Goal: Task Accomplishment & Management: Manage account settings

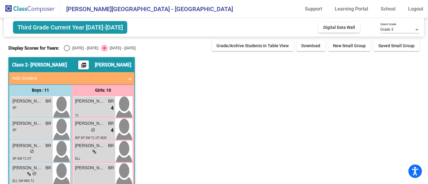
scroll to position [2, 0]
click at [68, 45] on div "Select an option" at bounding box center [67, 48] width 6 height 6
click at [67, 51] on input "[DATE] - [DATE]" at bounding box center [66, 51] width 0 height 0
radio input "true"
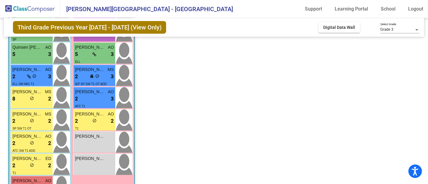
scroll to position [166, 0]
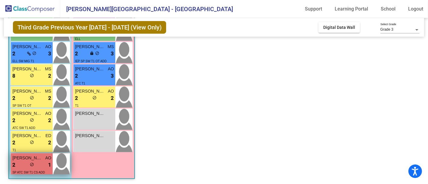
click at [33, 162] on span "do_not_disturb_alt" at bounding box center [32, 164] width 4 height 4
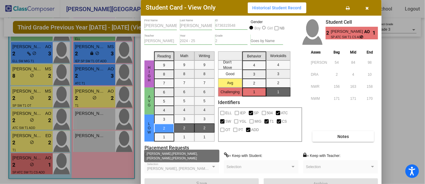
click at [214, 165] on div at bounding box center [213, 167] width 5 height 4
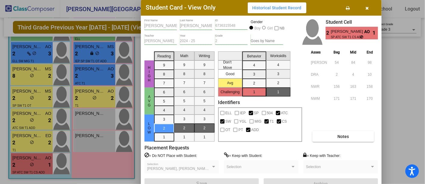
click at [213, 168] on div at bounding box center [213, 167] width 5 height 4
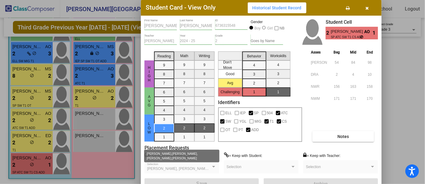
click at [212, 166] on div at bounding box center [213, 167] width 3 height 2
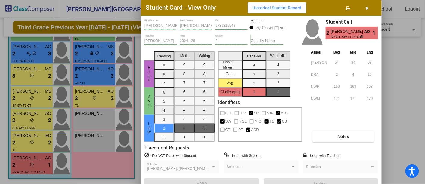
click at [213, 166] on div at bounding box center [213, 167] width 3 height 2
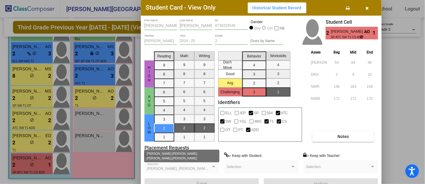
click at [206, 169] on span "Allec Gutierrez, Allison Berumen, Cameron Cull, Jaxson Salgado" at bounding box center [209, 169] width 125 height 4
click at [212, 165] on div at bounding box center [213, 167] width 5 height 4
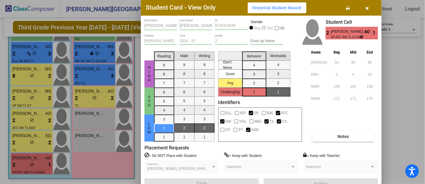
click at [212, 165] on div at bounding box center [213, 167] width 5 height 4
click at [215, 168] on div at bounding box center [213, 167] width 5 height 4
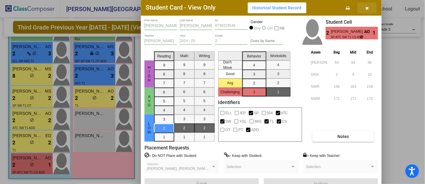
click at [366, 4] on button "button" at bounding box center [366, 7] width 19 height 11
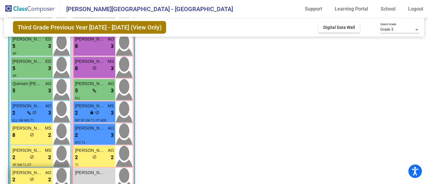
scroll to position [106, 0]
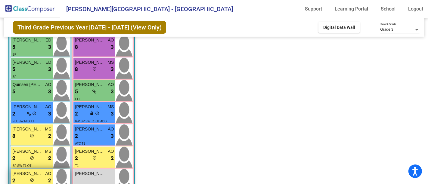
click at [20, 122] on span "ELL SW MIG T1" at bounding box center [23, 121] width 22 height 3
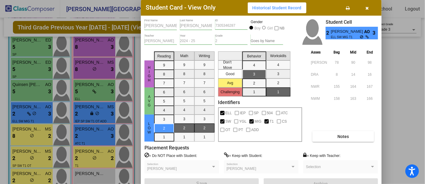
click at [367, 8] on icon "button" at bounding box center [366, 8] width 3 height 4
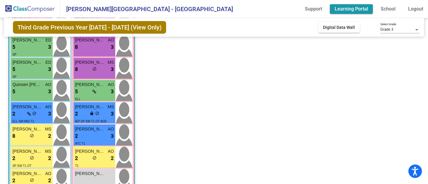
click at [367, 8] on link "Learning Portal" at bounding box center [351, 9] width 43 height 10
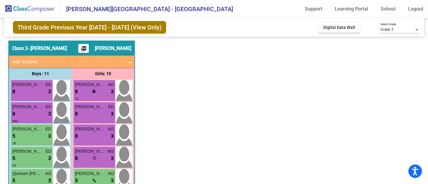
scroll to position [0, 0]
